Goal: Task Accomplishment & Management: Manage account settings

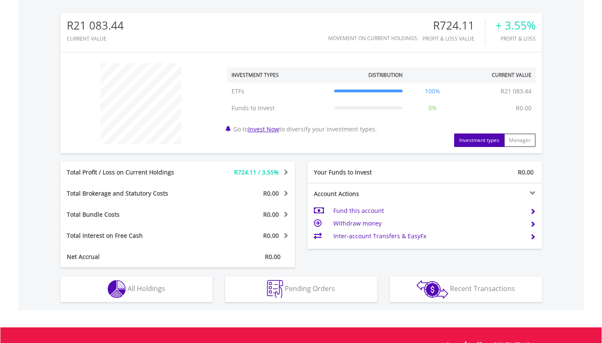
scroll to position [273, 0]
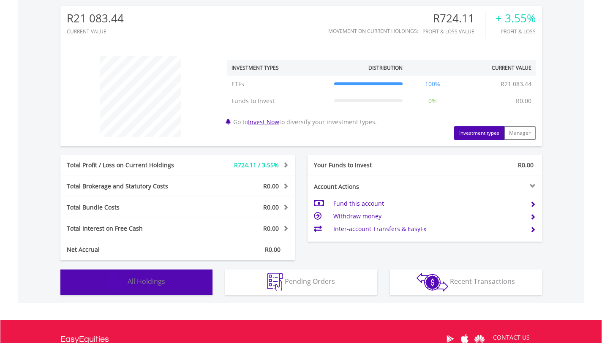
click at [172, 289] on button "Holdings All Holdings" at bounding box center [136, 282] width 152 height 25
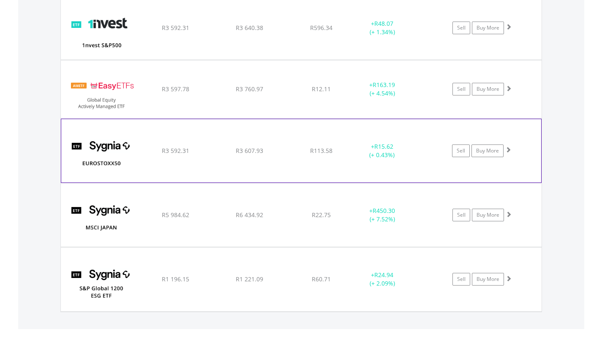
scroll to position [709, 0]
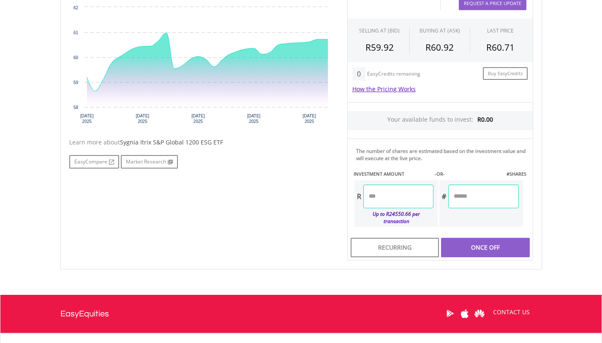
scroll to position [296, 0]
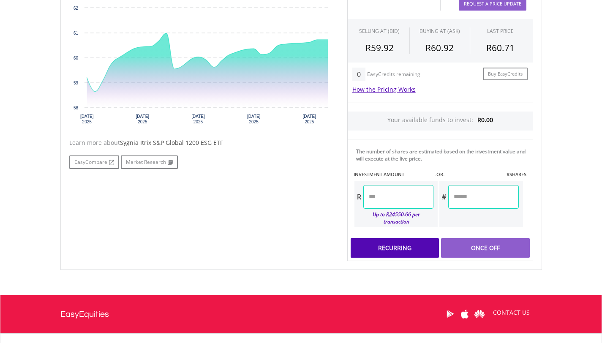
click at [413, 245] on div "Recurring" at bounding box center [395, 247] width 88 height 19
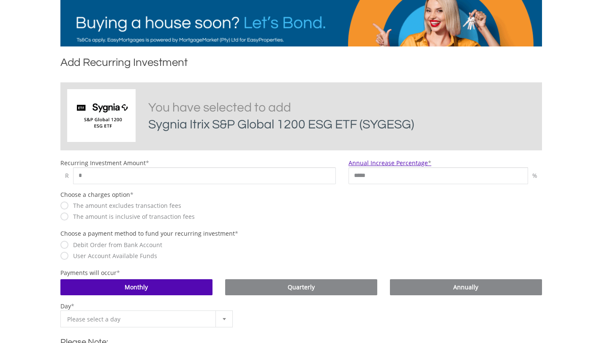
scroll to position [129, 0]
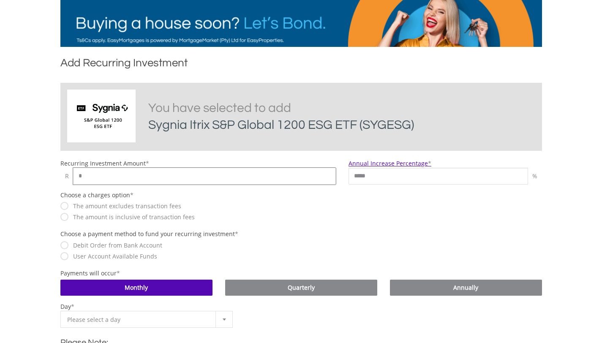
click at [101, 185] on input "*" at bounding box center [204, 176] width 263 height 17
type input "***"
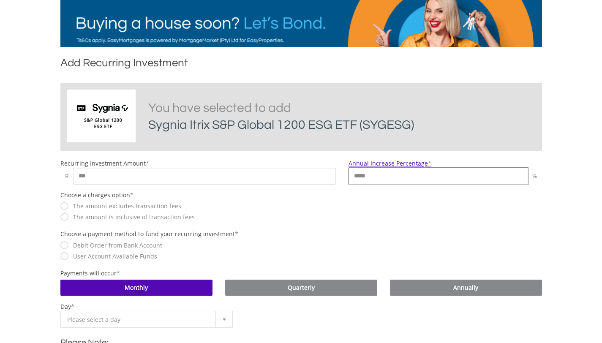
click at [407, 185] on input "*****" at bounding box center [439, 176] width 180 height 17
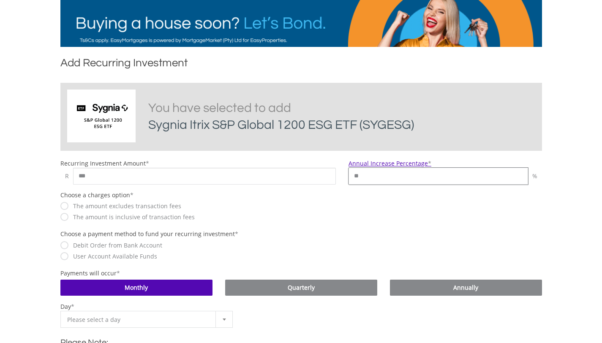
type input "*"
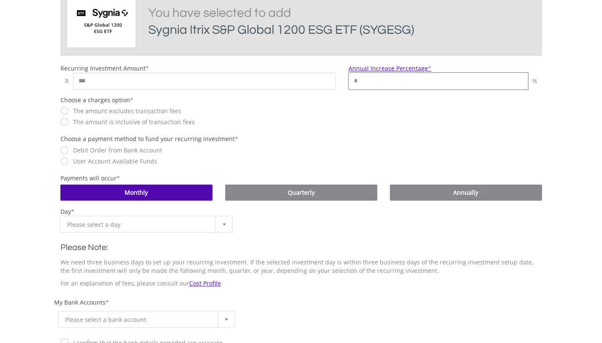
scroll to position [225, 0]
type input "*"
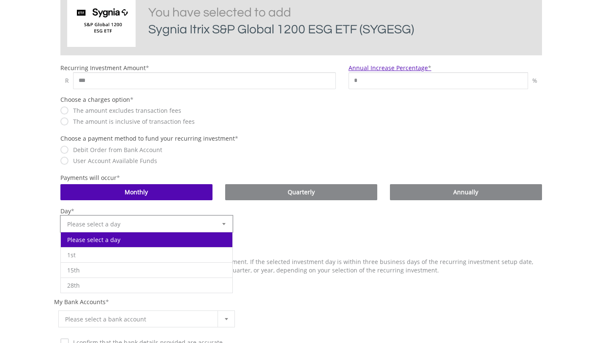
click at [226, 230] on div at bounding box center [224, 224] width 17 height 16
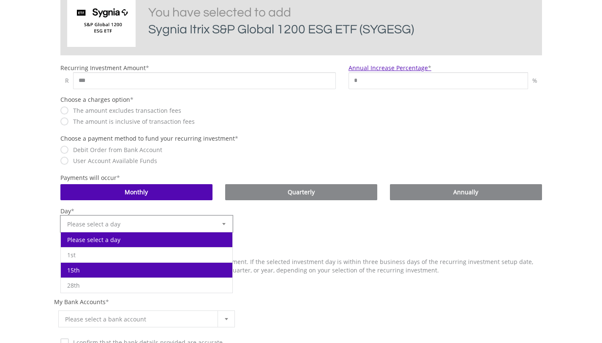
click at [104, 278] on li "15th" at bounding box center [147, 269] width 172 height 15
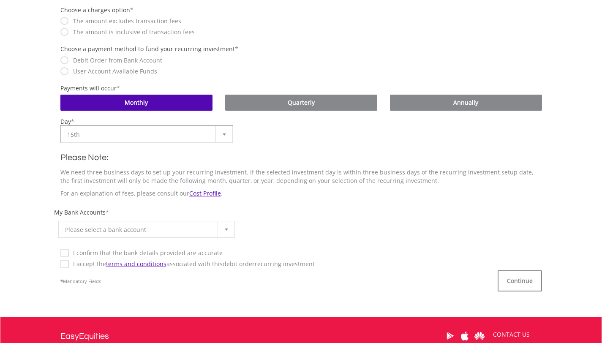
scroll to position [315, 0]
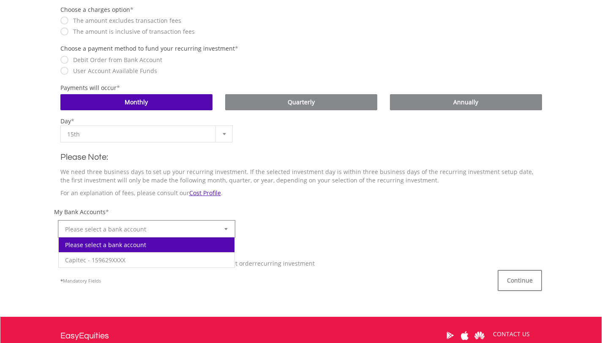
click at [205, 238] on span "Please select a bank account" at bounding box center [140, 229] width 151 height 17
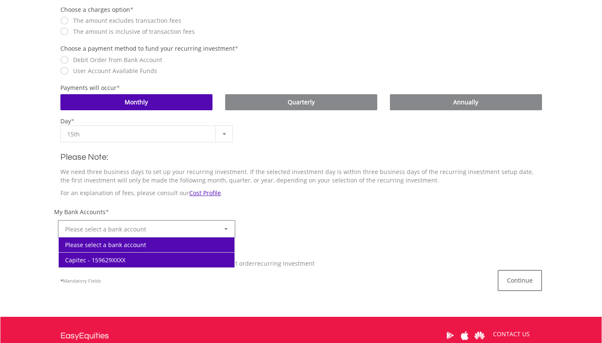
click at [122, 266] on li "Capitec - 159629XXXX" at bounding box center [147, 259] width 176 height 15
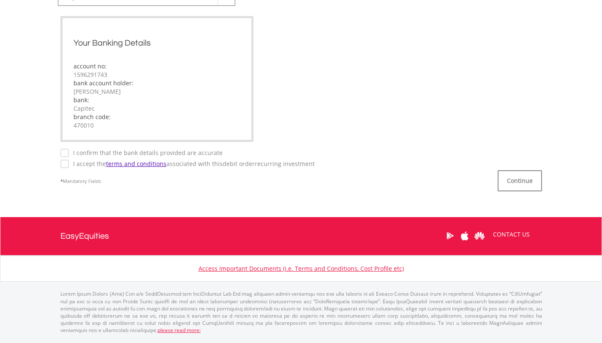
scroll to position [546, 0]
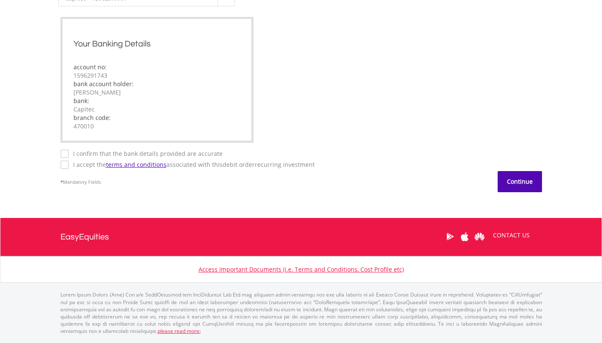
click at [515, 192] on button "Continue" at bounding box center [520, 181] width 44 height 21
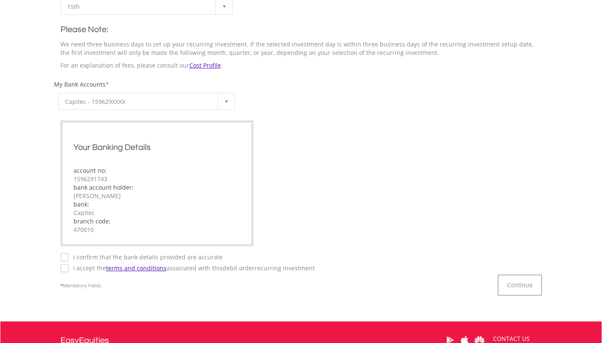
scroll to position [442, 0]
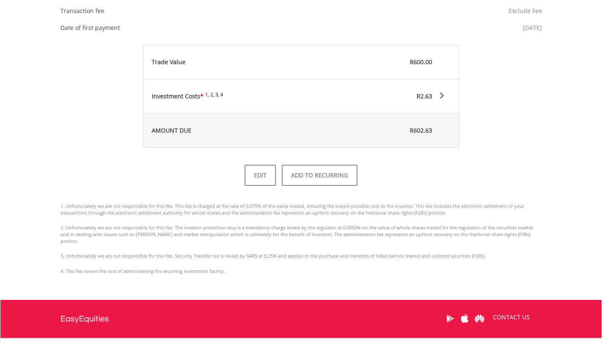
scroll to position [416, 0]
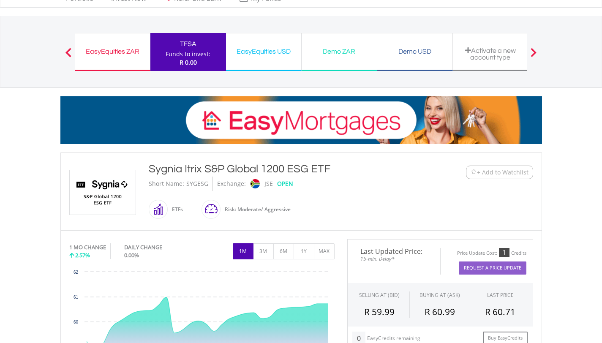
scroll to position [33, 0]
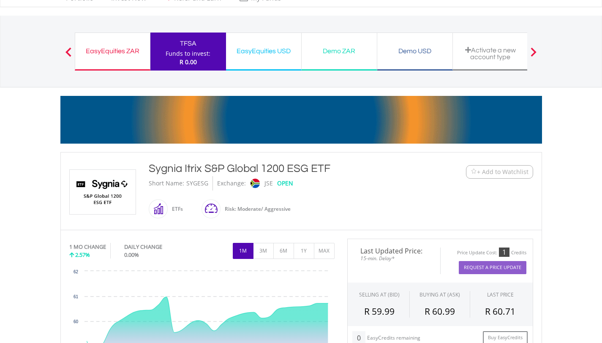
click at [119, 61] on div "EasyEquities ZAR Funds to invest: R 0.00" at bounding box center [113, 52] width 76 height 38
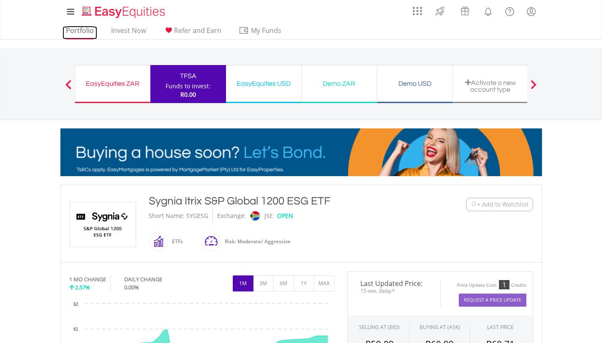
click at [82, 32] on link "Portfolio" at bounding box center [80, 32] width 35 height 13
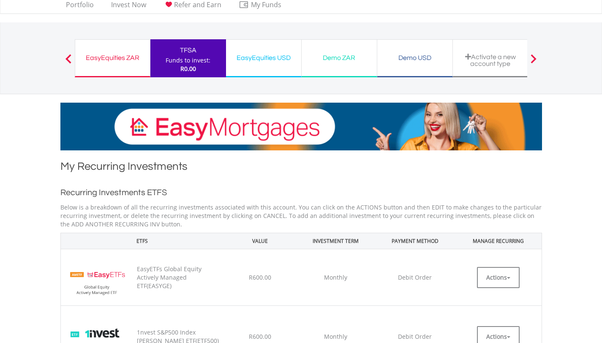
scroll to position [17, 0]
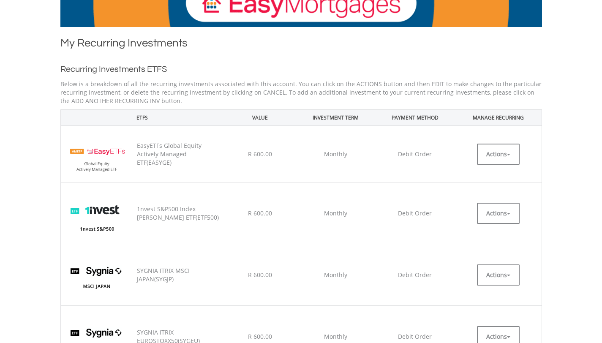
scroll to position [110, 0]
